Goal: Information Seeking & Learning: Learn about a topic

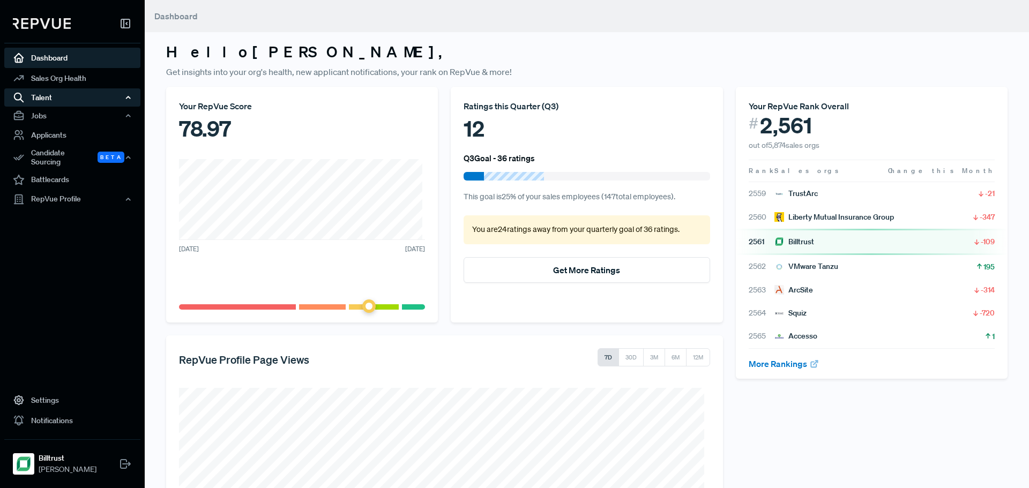
click at [63, 102] on div "Talent" at bounding box center [72, 97] width 136 height 18
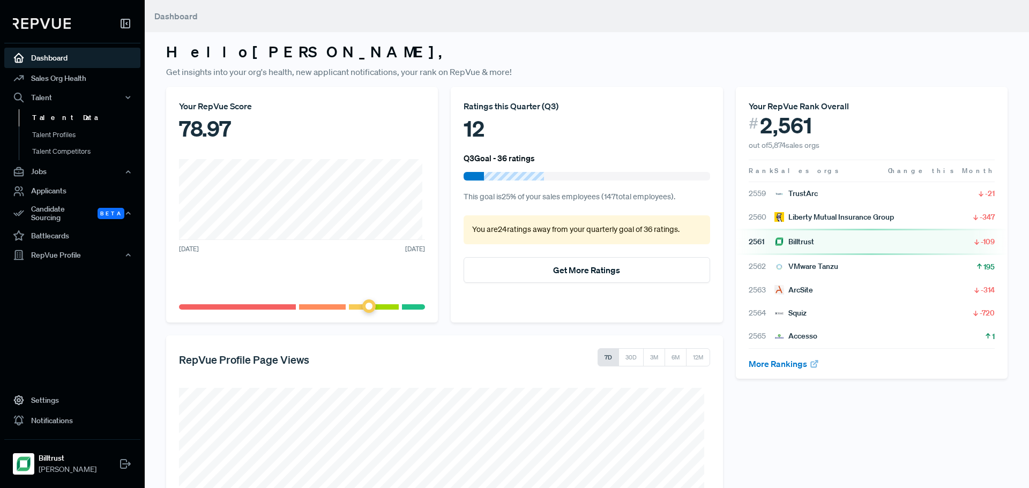
click at [63, 119] on link "Talent Data" at bounding box center [87, 117] width 136 height 17
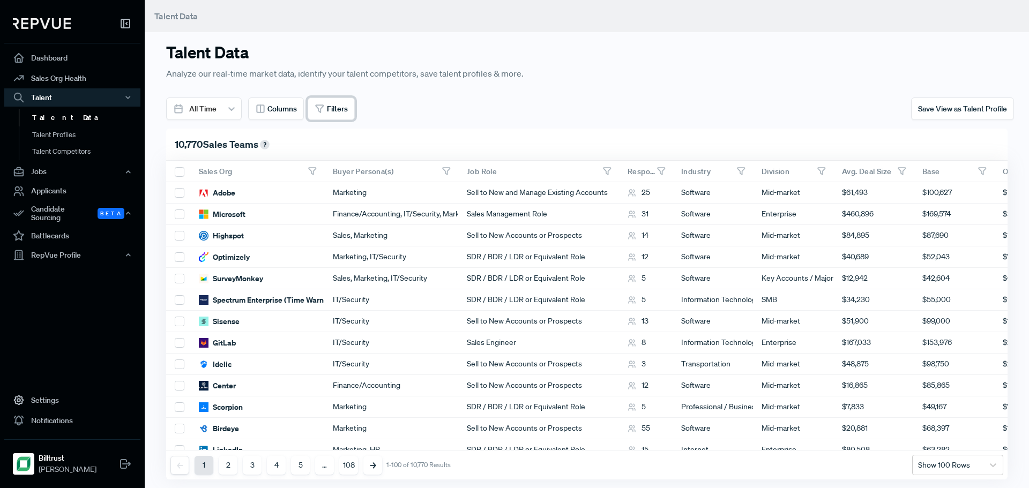
click at [324, 116] on button "Filters" at bounding box center [331, 109] width 47 height 23
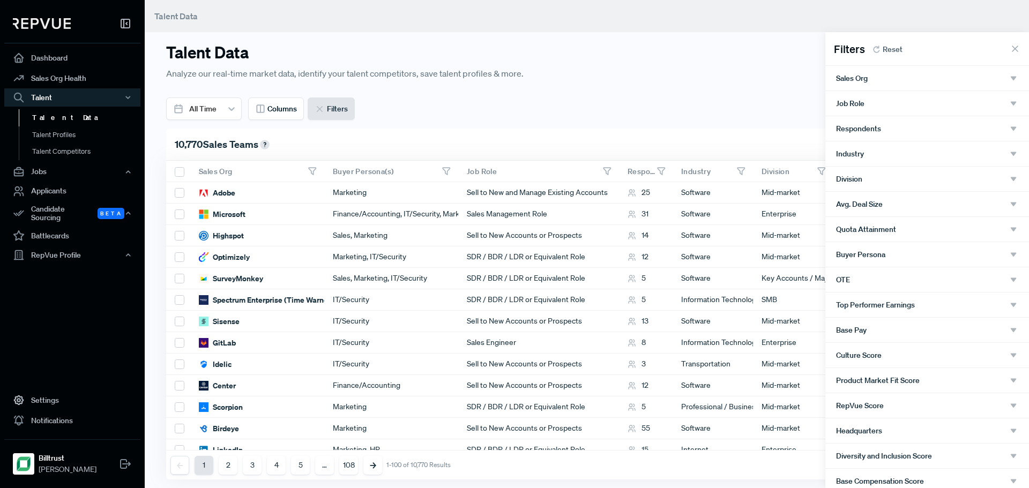
click at [895, 264] on div "Buyer Persona" at bounding box center [927, 254] width 204 height 25
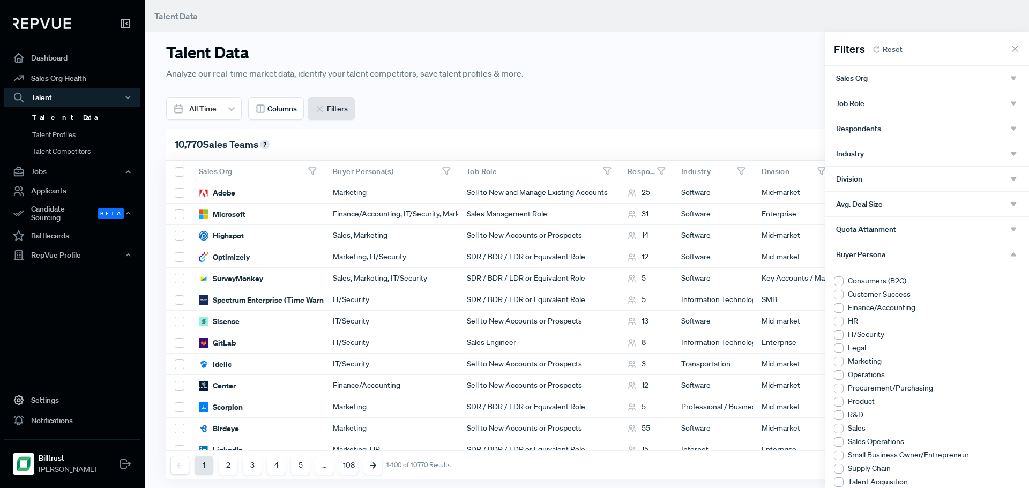
click at [898, 309] on li "Finance/Accounting" at bounding box center [927, 307] width 187 height 11
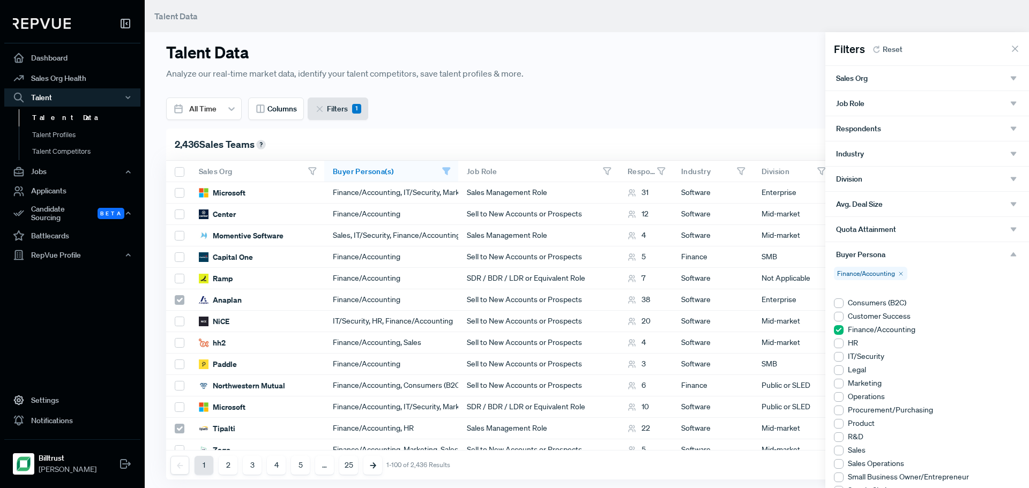
click at [908, 231] on div "Quota Attainment" at bounding box center [927, 230] width 182 height 10
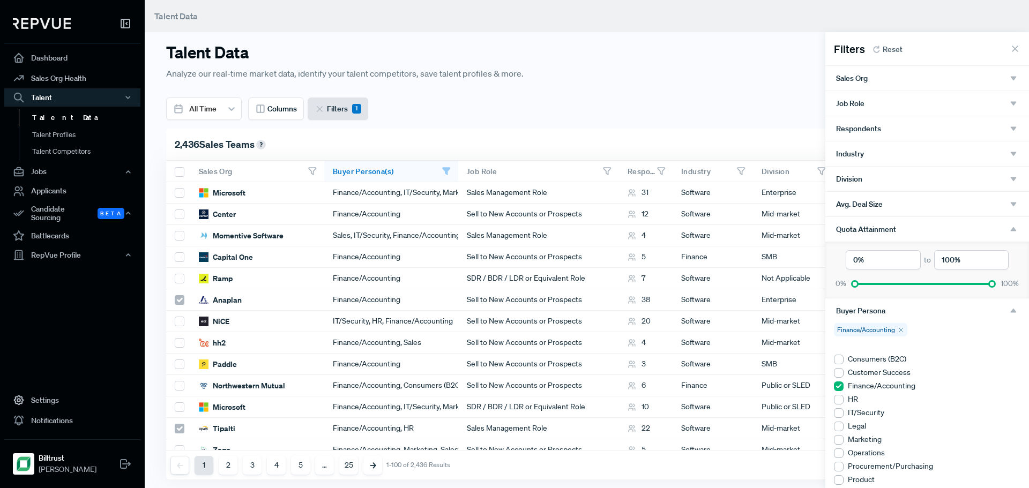
click at [908, 210] on div "Avg. Deal Size" at bounding box center [927, 204] width 204 height 25
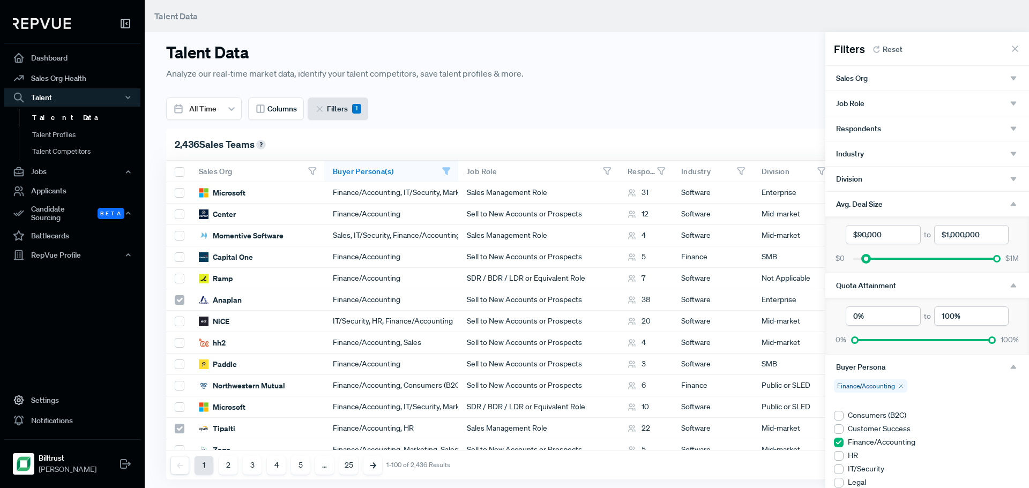
drag, startPoint x: 852, startPoint y: 258, endPoint x: 864, endPoint y: 258, distance: 12.3
click at [864, 258] on div at bounding box center [866, 259] width 8 height 8
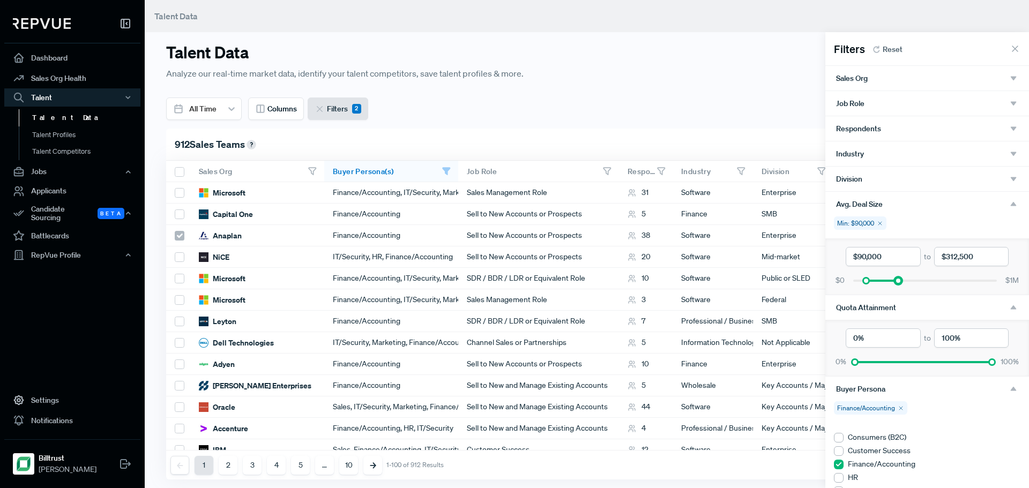
drag, startPoint x: 989, startPoint y: 280, endPoint x: 896, endPoint y: 281, distance: 93.3
click at [896, 281] on div at bounding box center [899, 281] width 8 height 8
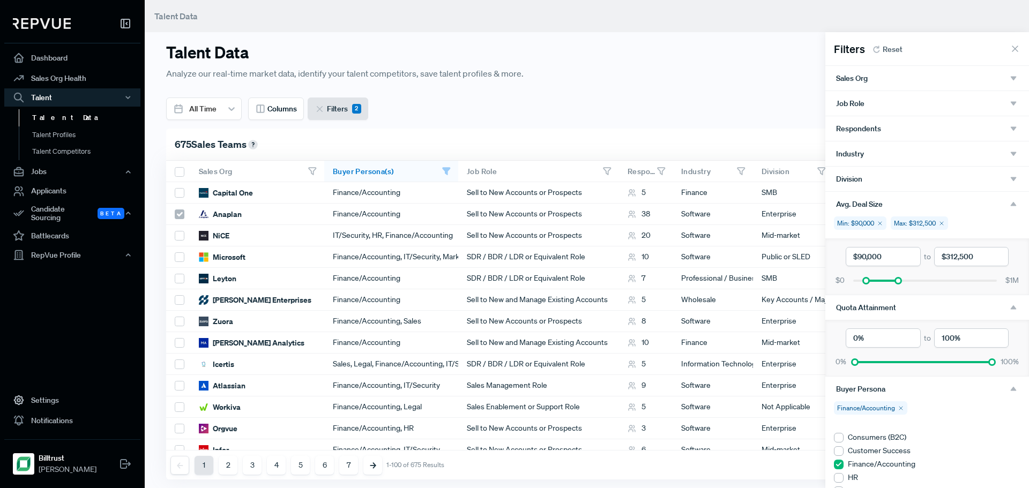
click at [879, 161] on div "Industry" at bounding box center [927, 153] width 204 height 25
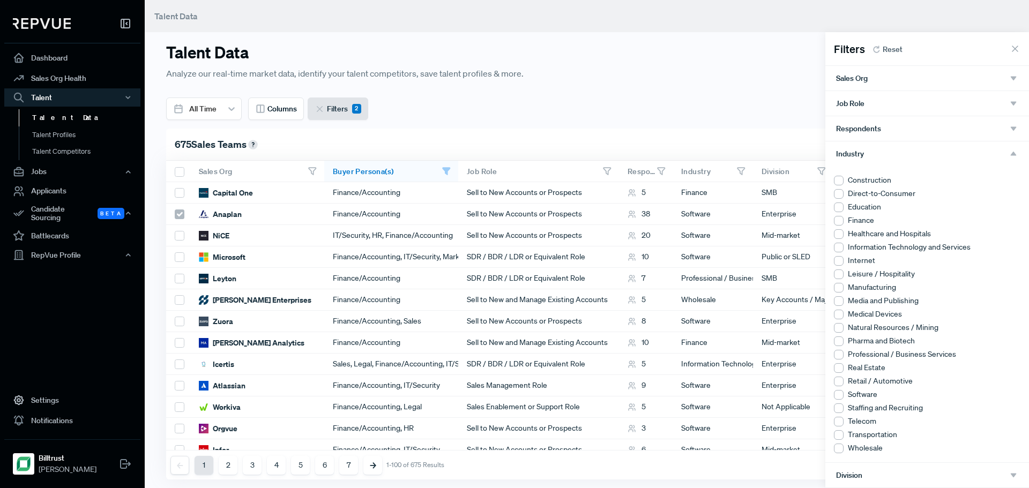
click at [878, 158] on div "Industry" at bounding box center [927, 154] width 182 height 10
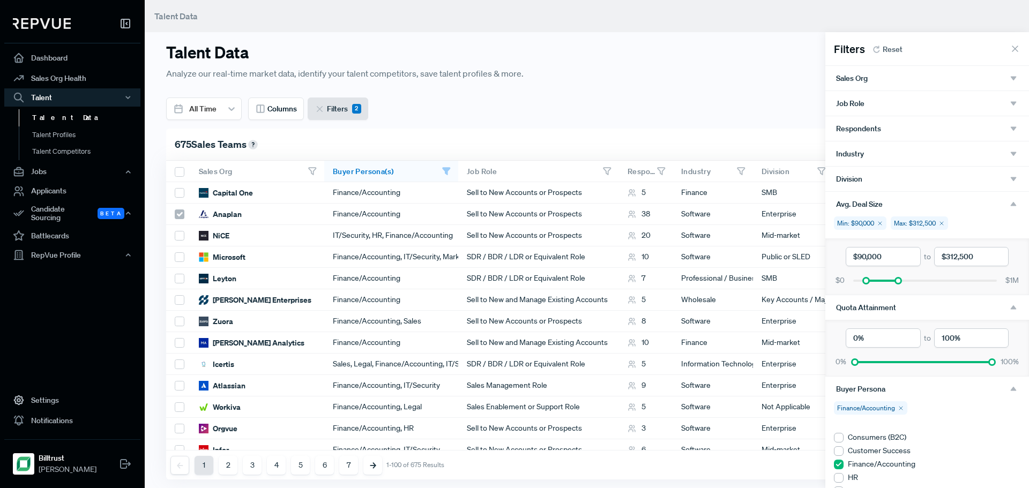
click at [879, 181] on div "Division" at bounding box center [927, 179] width 182 height 10
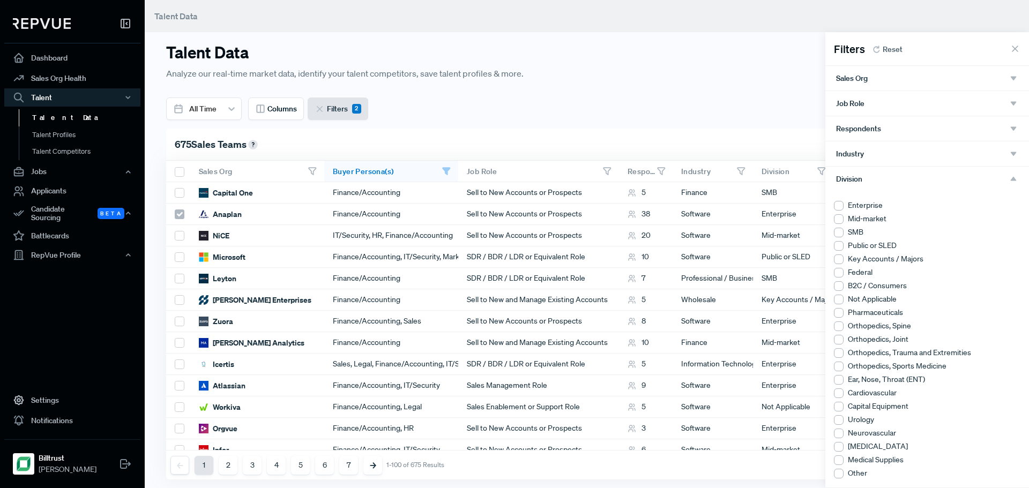
click at [879, 178] on div "Division" at bounding box center [927, 179] width 182 height 10
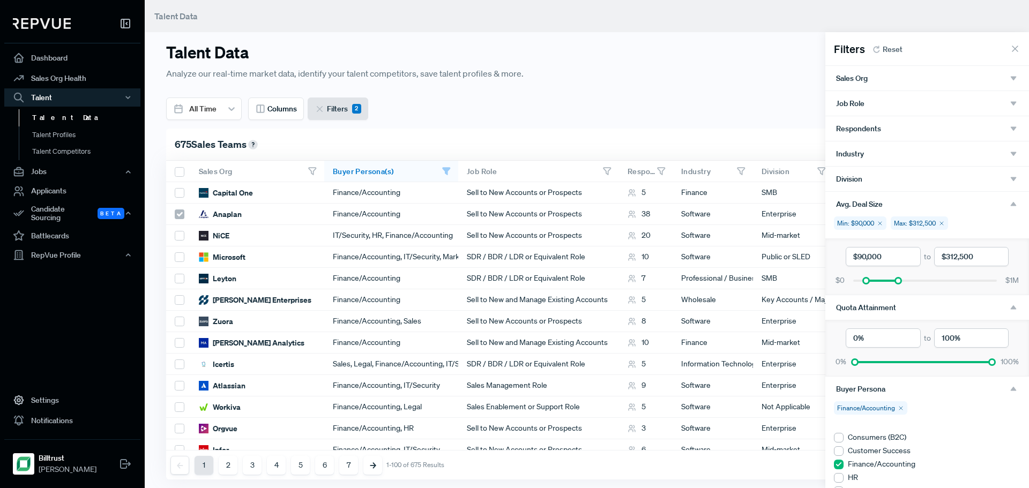
click at [879, 178] on div "Division" at bounding box center [927, 179] width 182 height 10
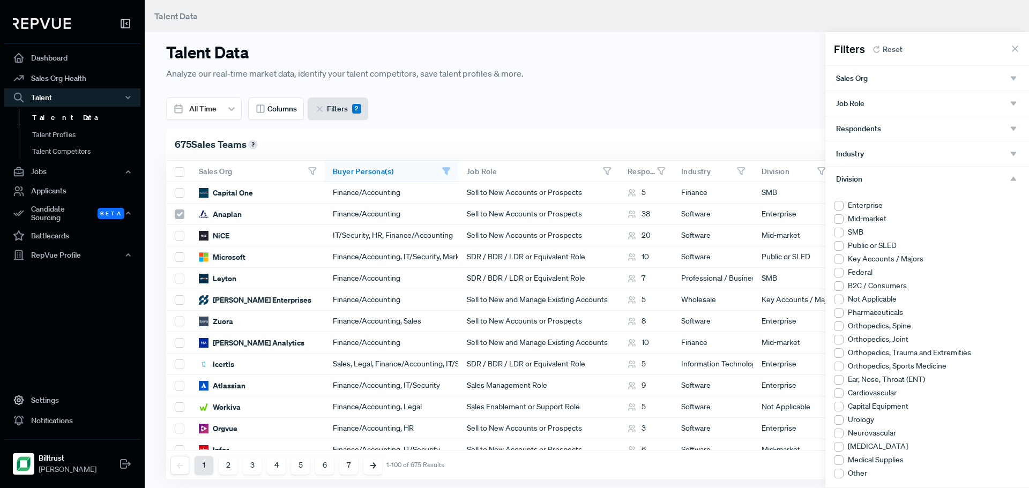
click at [877, 204] on li "Enterprise" at bounding box center [927, 205] width 187 height 11
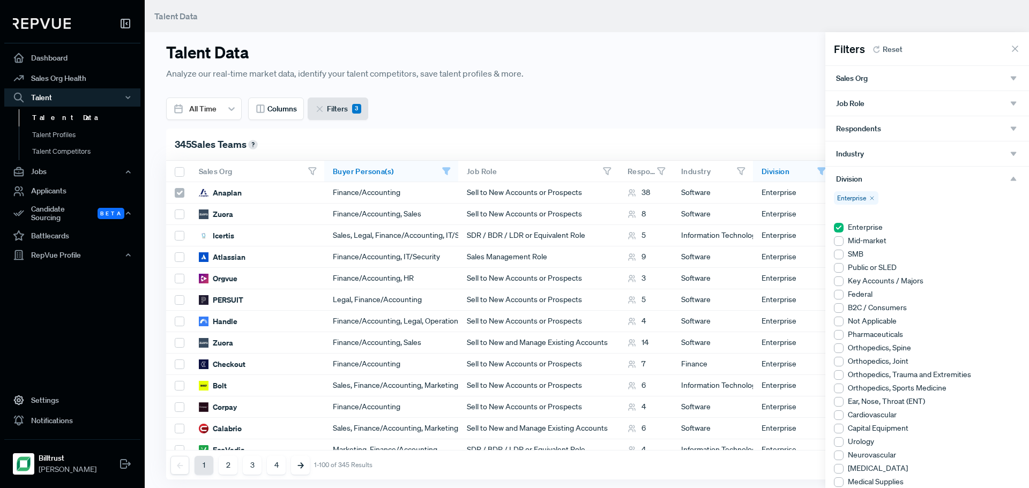
click at [873, 238] on li "Mid-market" at bounding box center [927, 240] width 187 height 11
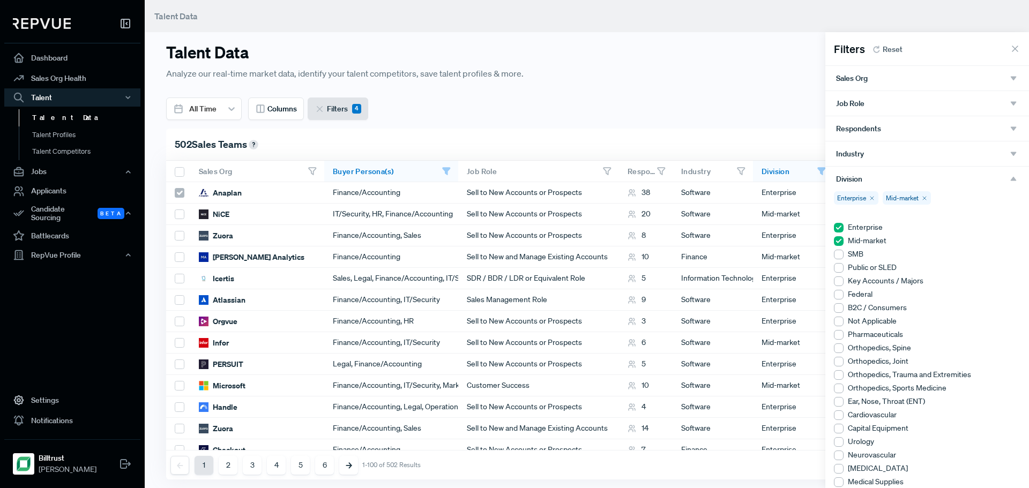
click at [926, 178] on div "Division" at bounding box center [927, 179] width 182 height 10
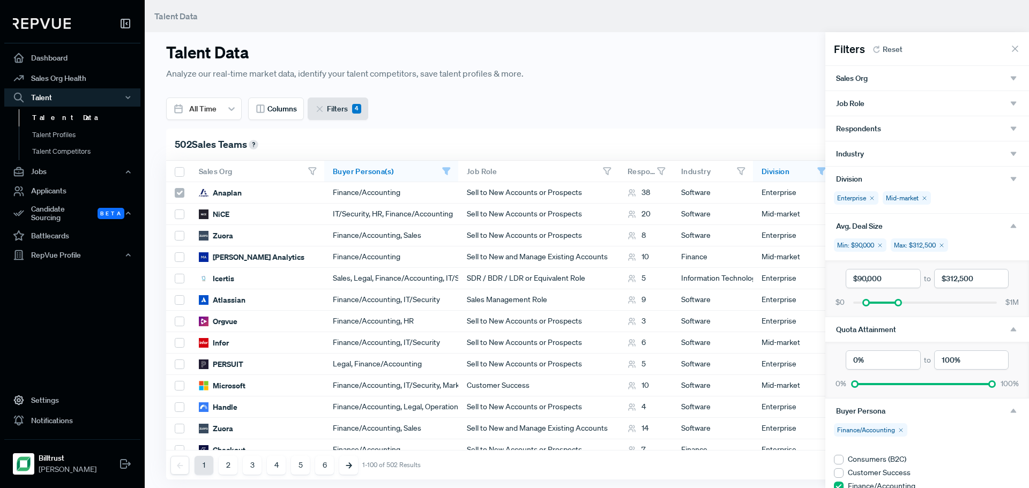
click at [734, 99] on div at bounding box center [514, 244] width 1029 height 488
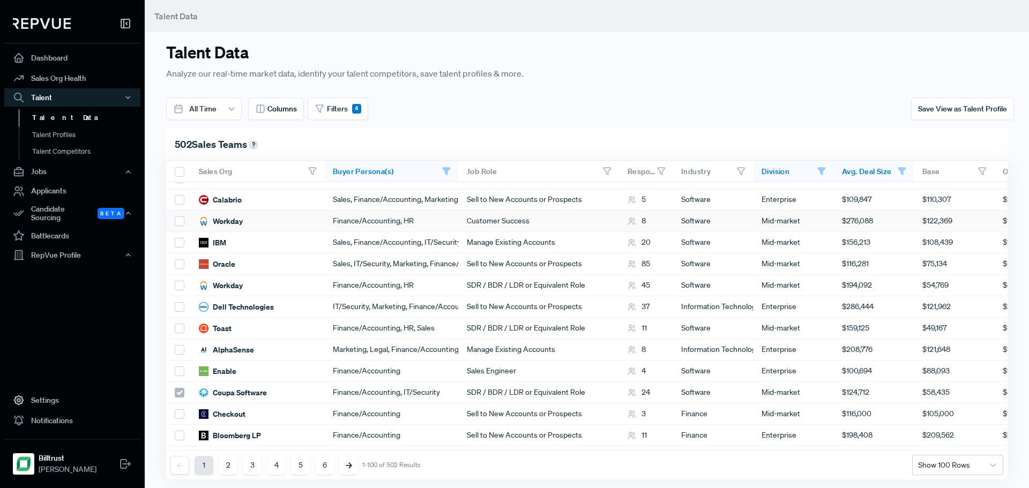
scroll to position [536, 0]
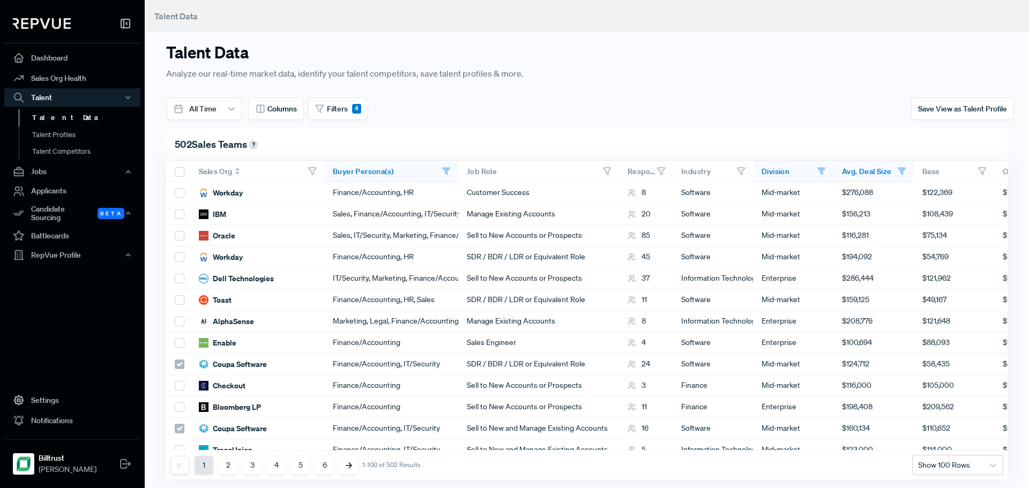
click at [226, 175] on span "Sales Org" at bounding box center [216, 172] width 34 height 10
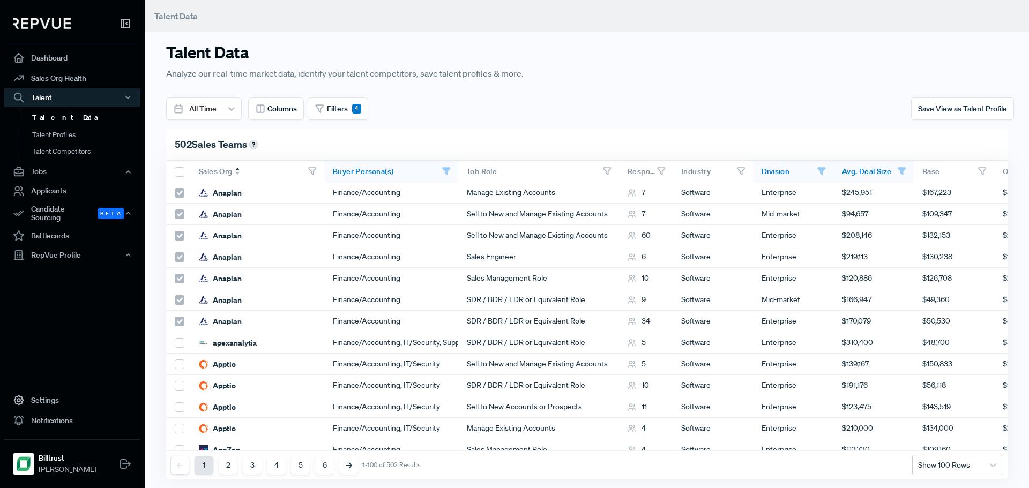
scroll to position [0, 0]
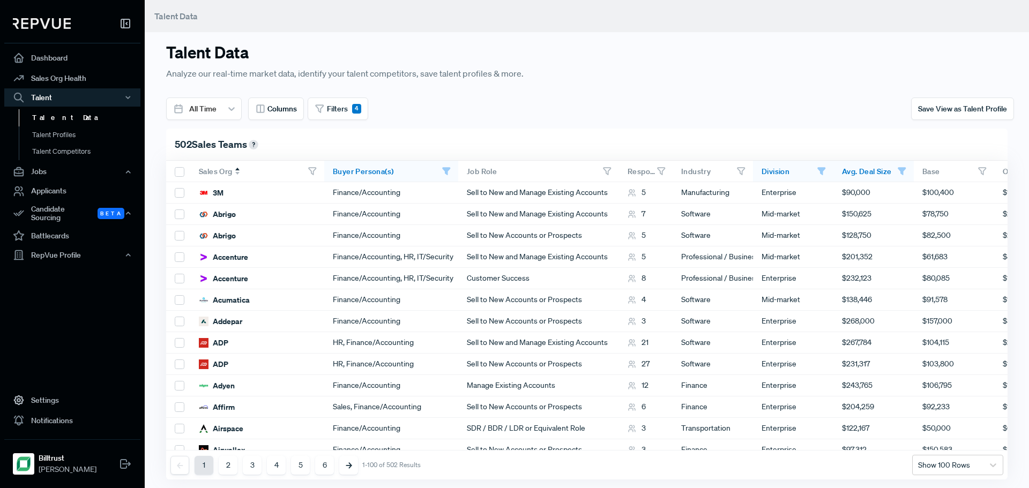
click at [218, 168] on span "Sales Org" at bounding box center [216, 172] width 34 height 10
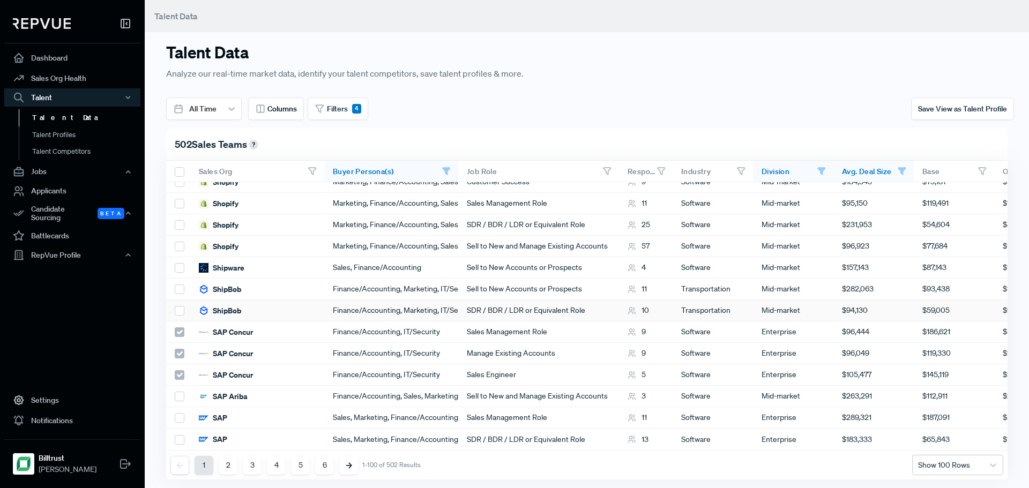
scroll to position [8, 0]
